Goal: Transaction & Acquisition: Book appointment/travel/reservation

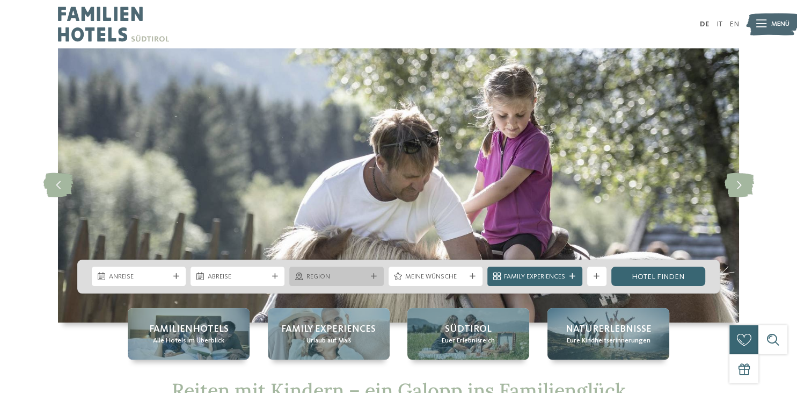
click at [373, 275] on icon at bounding box center [374, 276] width 6 height 6
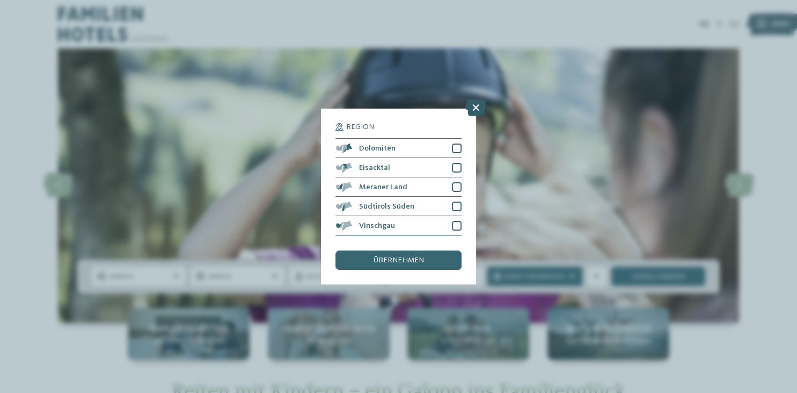
click at [476, 106] on icon at bounding box center [476, 107] width 21 height 17
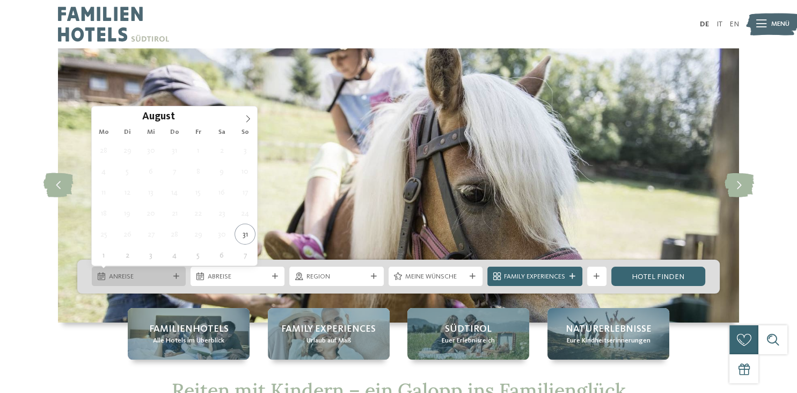
click at [179, 280] on div "Anreise" at bounding box center [139, 275] width 94 height 19
click at [245, 117] on icon at bounding box center [248, 119] width 8 height 8
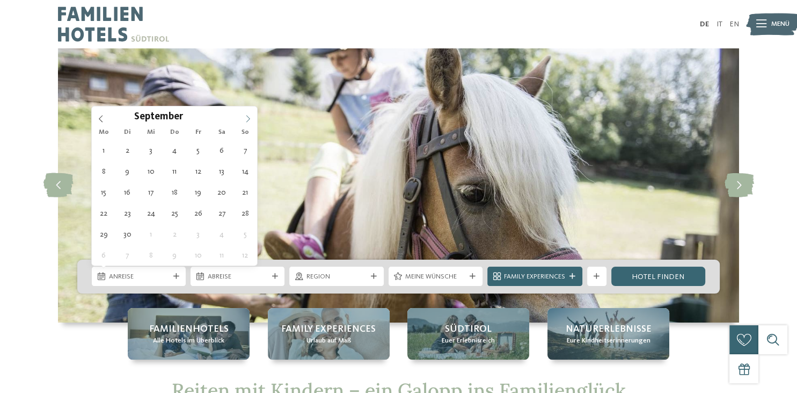
click at [245, 117] on icon at bounding box center [248, 119] width 8 height 8
type input "****"
click at [245, 117] on icon at bounding box center [248, 119] width 8 height 8
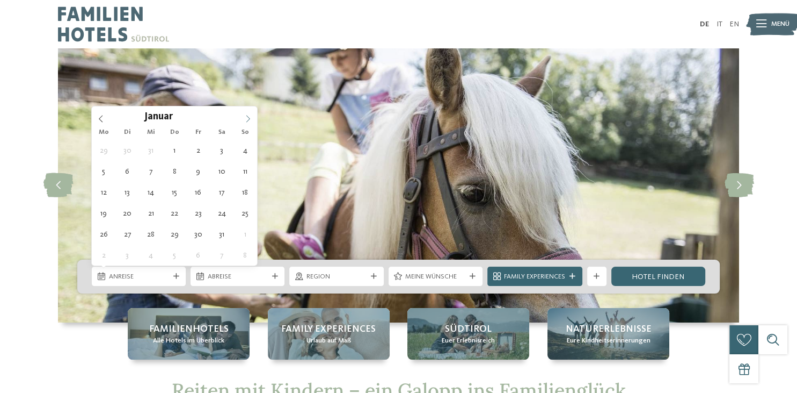
click at [245, 117] on icon at bounding box center [248, 119] width 8 height 8
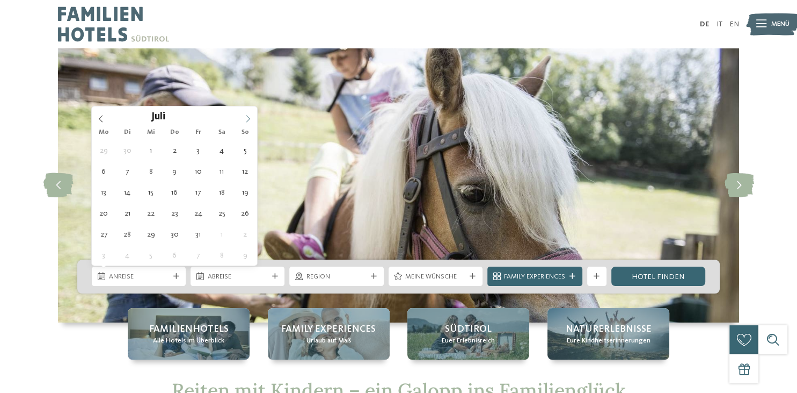
click at [245, 117] on icon at bounding box center [248, 119] width 8 height 8
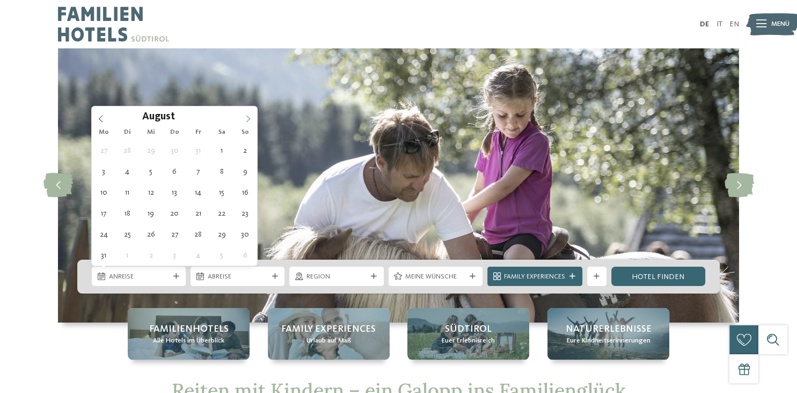
click at [245, 117] on icon at bounding box center [248, 119] width 8 height 8
click at [102, 115] on icon at bounding box center [101, 118] width 4 height 7
type div "[DATE]"
type input "****"
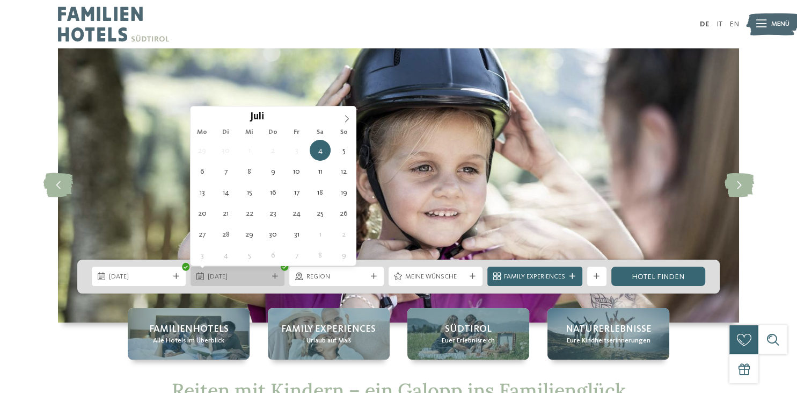
click at [274, 274] on icon at bounding box center [275, 276] width 6 height 6
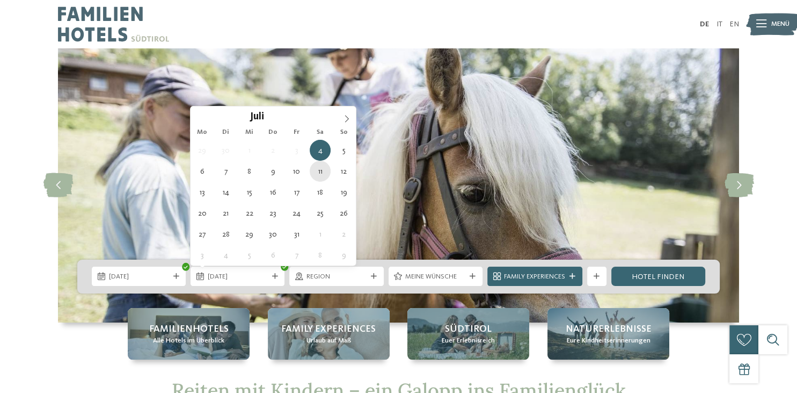
type div "[DATE]"
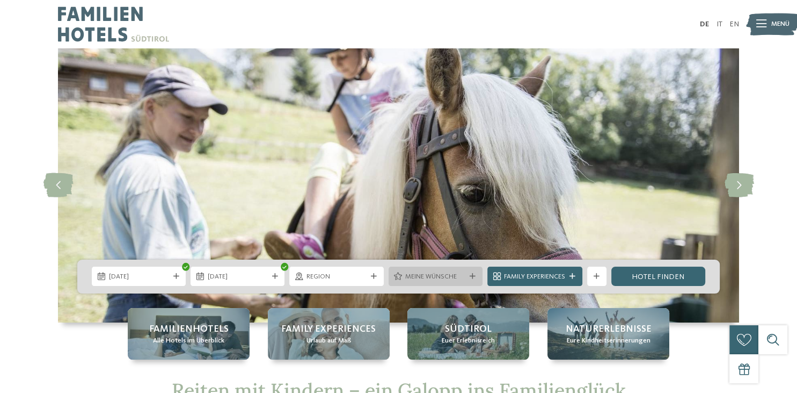
click at [471, 277] on icon at bounding box center [473, 276] width 6 height 6
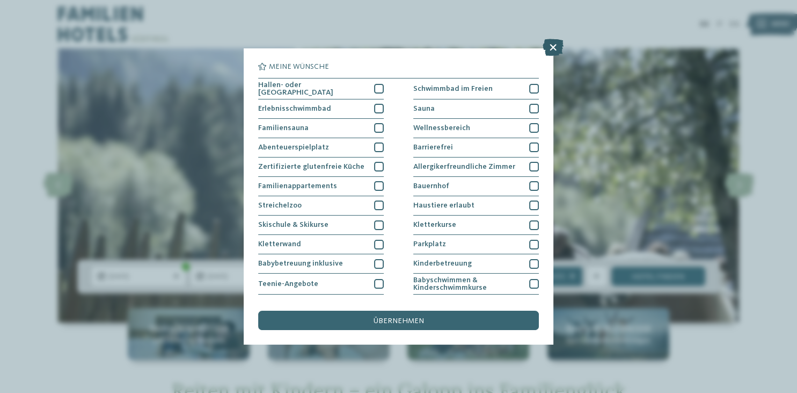
click at [557, 52] on icon at bounding box center [553, 47] width 21 height 17
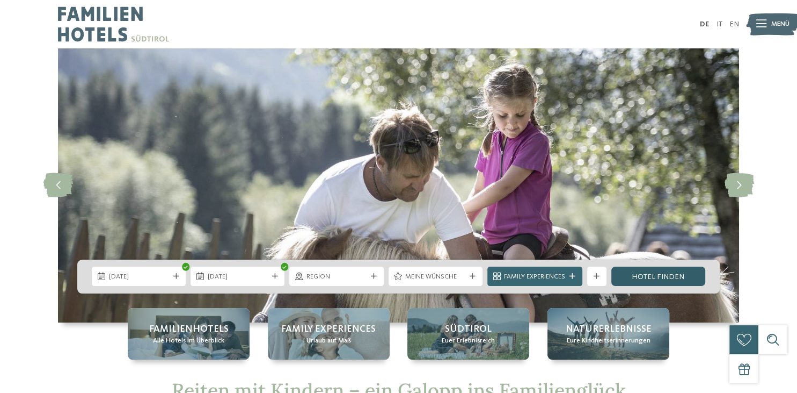
click at [650, 277] on link "Hotel finden" at bounding box center [659, 275] width 94 height 19
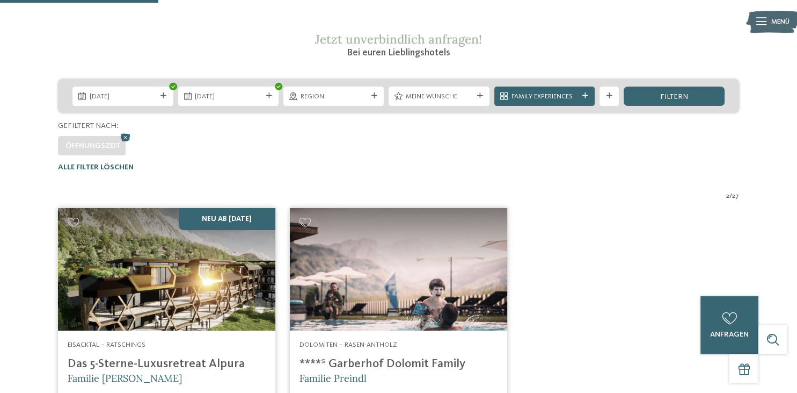
scroll to position [141, 0]
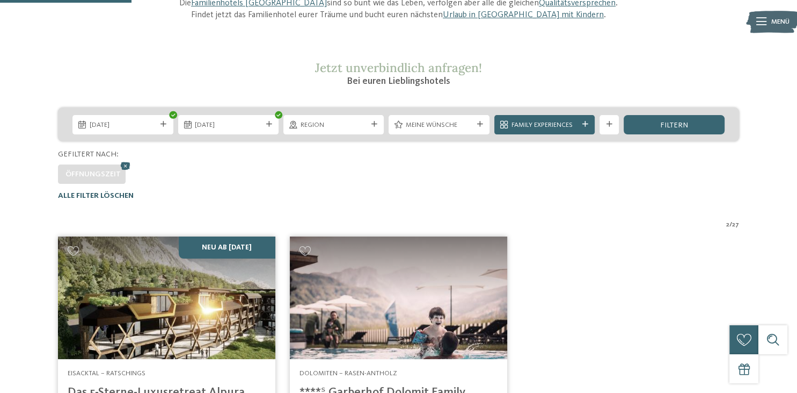
click at [121, 194] on span "Alle Filter löschen" at bounding box center [96, 196] width 76 height 8
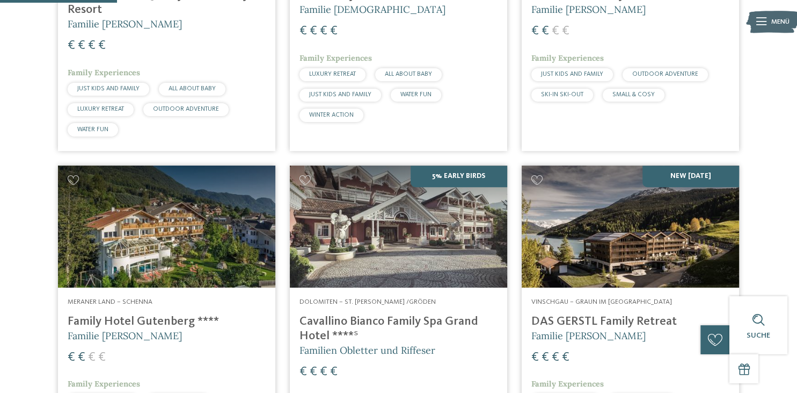
scroll to position [507, 0]
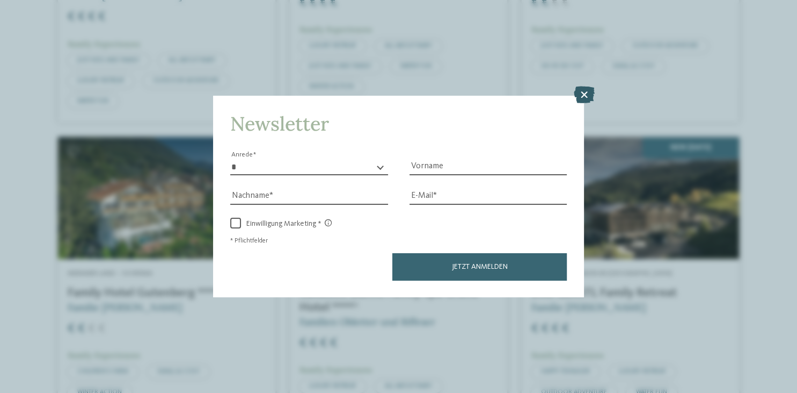
click at [587, 97] on icon at bounding box center [583, 94] width 21 height 17
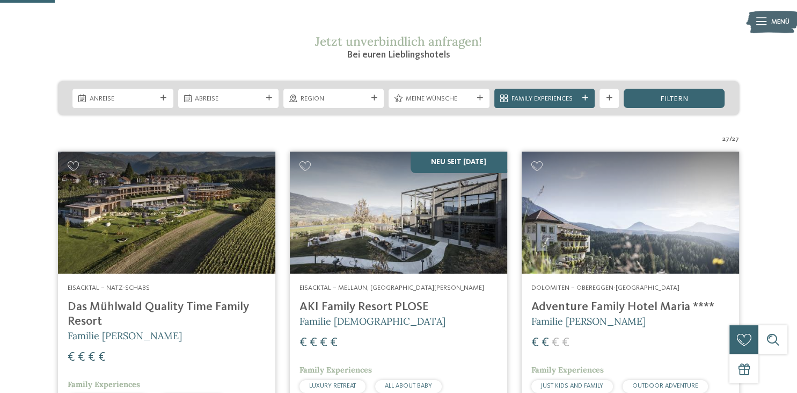
scroll to position [54, 0]
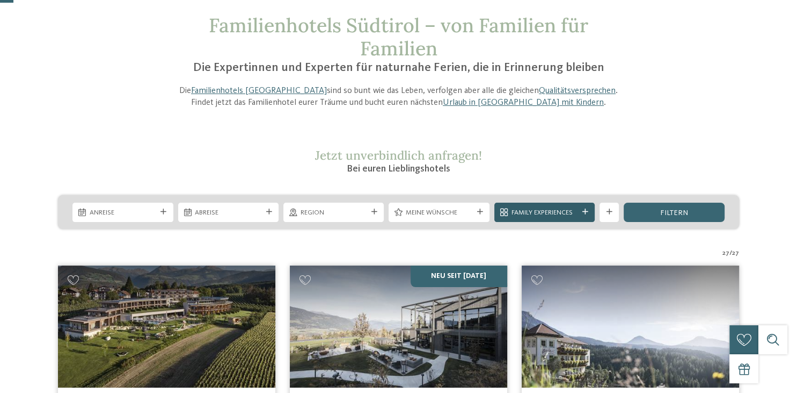
click at [590, 211] on div at bounding box center [585, 212] width 10 height 6
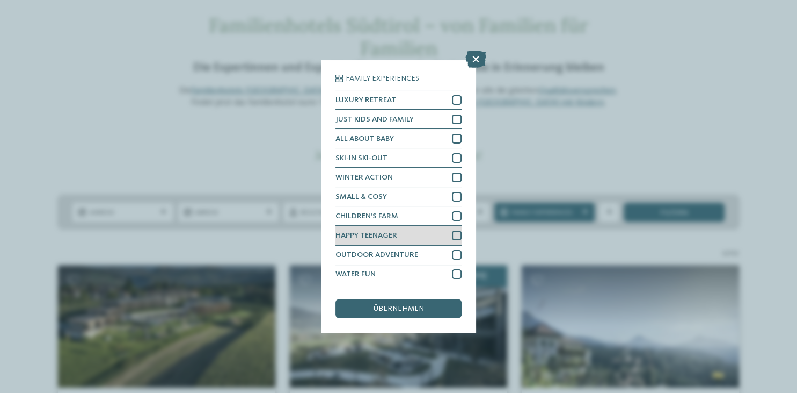
click at [457, 238] on div at bounding box center [457, 235] width 10 height 10
click at [411, 302] on div "übernehmen" at bounding box center [399, 308] width 126 height 19
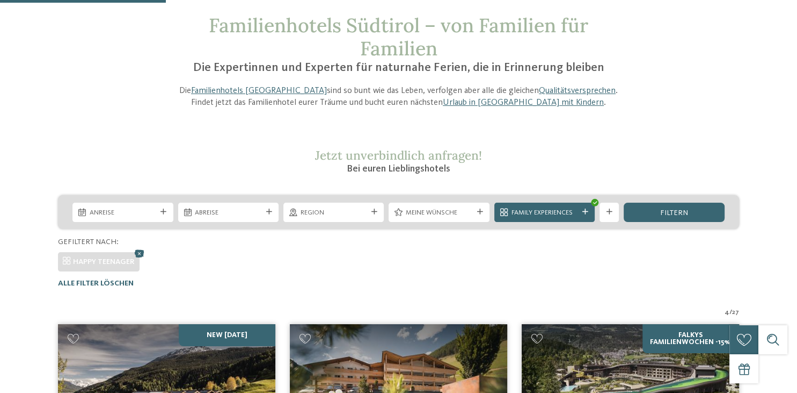
scroll to position [311, 0]
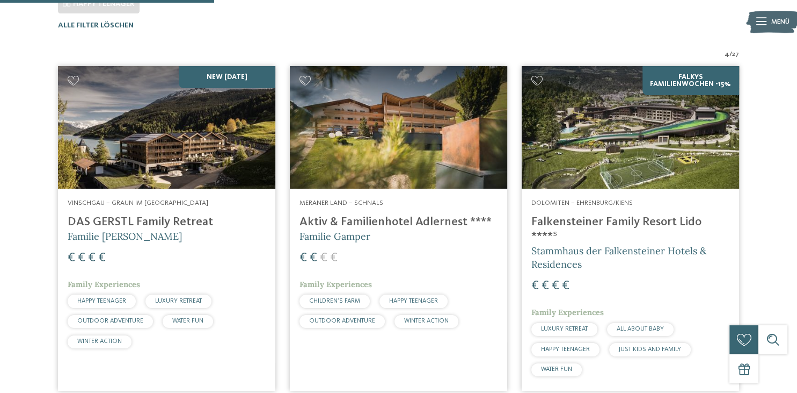
click at [662, 224] on h4 "Falkensteiner Family Resort Lido ****ˢ" at bounding box center [631, 229] width 198 height 29
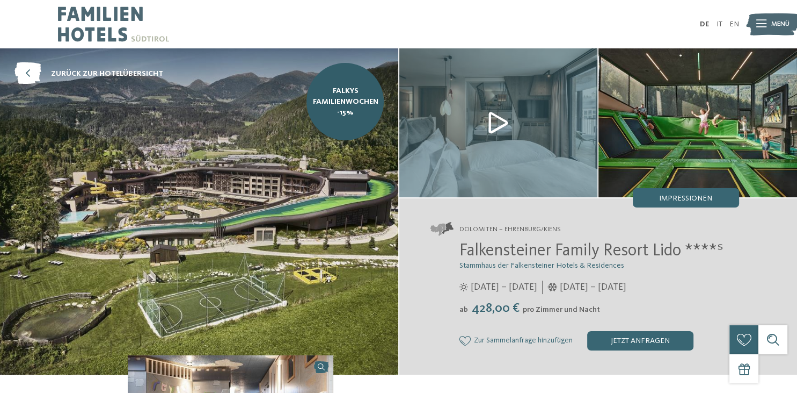
click at [304, 206] on img at bounding box center [199, 211] width 398 height 326
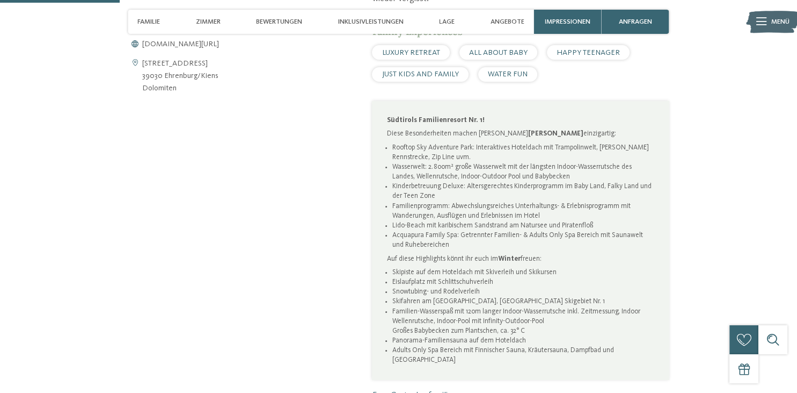
scroll to position [539, 0]
